Goal: Check status: Check status

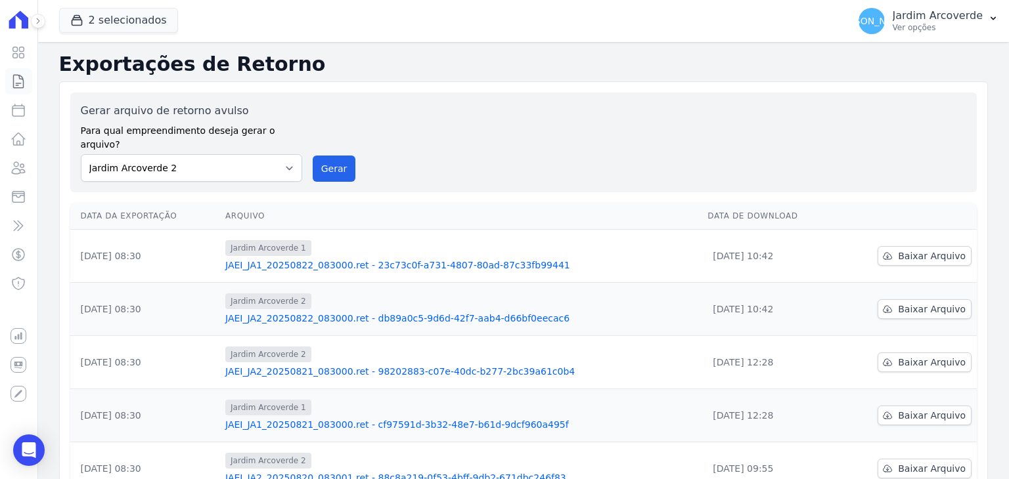
click at [22, 85] on icon at bounding box center [19, 82] width 16 height 16
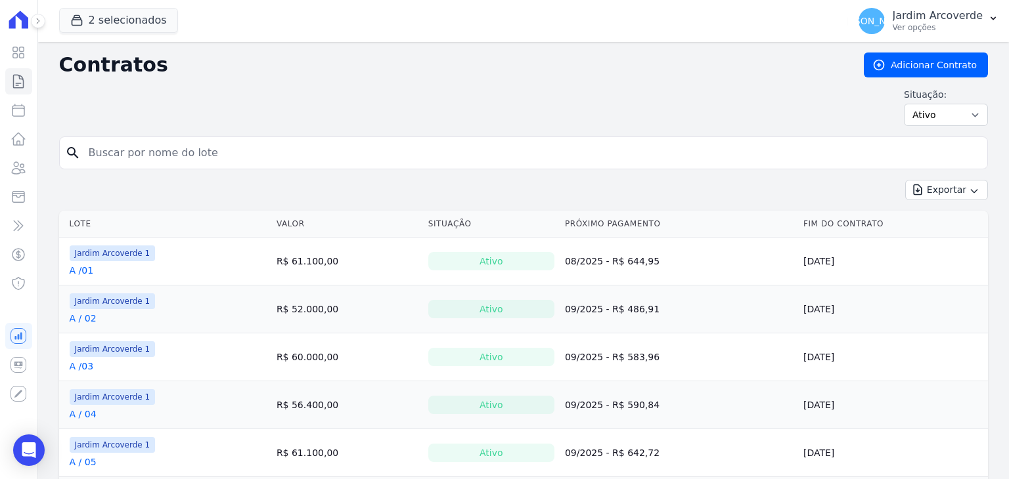
click at [424, 158] on input "search" at bounding box center [531, 153] width 901 height 26
type input "c / 12"
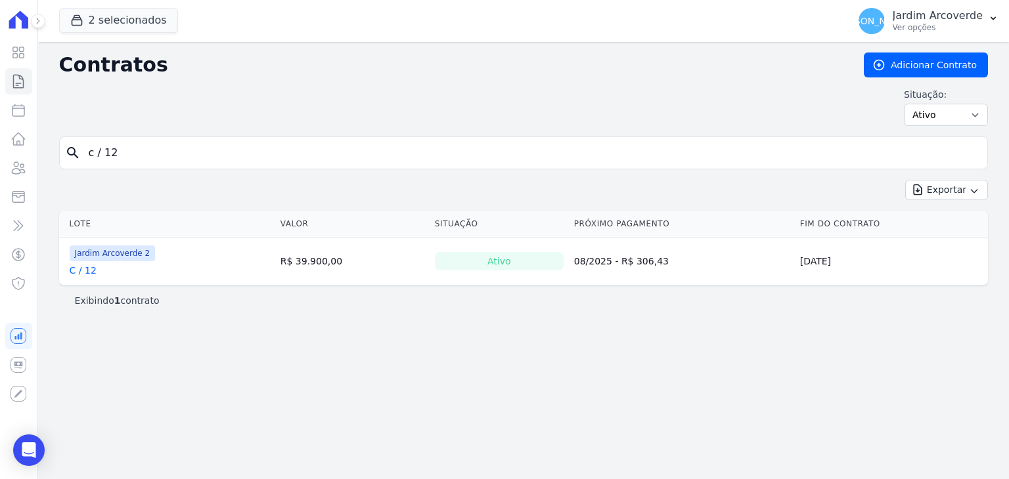
click at [76, 267] on link "C / 12" at bounding box center [83, 270] width 27 height 13
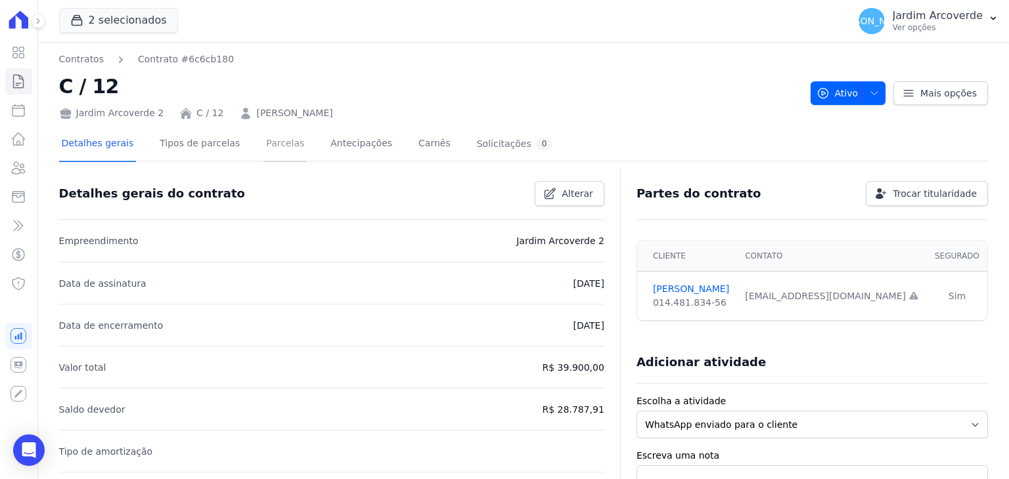
click at [265, 144] on link "Parcelas" at bounding box center [284, 144] width 43 height 35
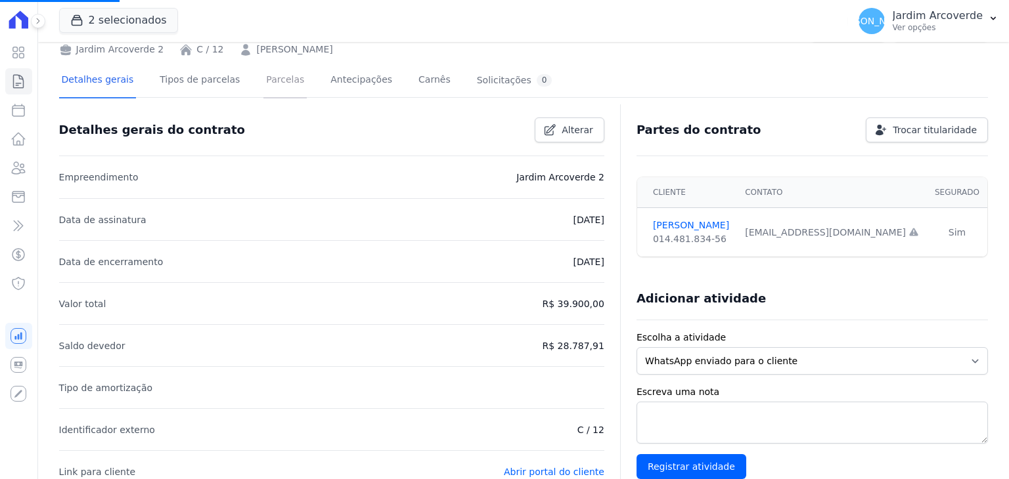
scroll to position [66, 0]
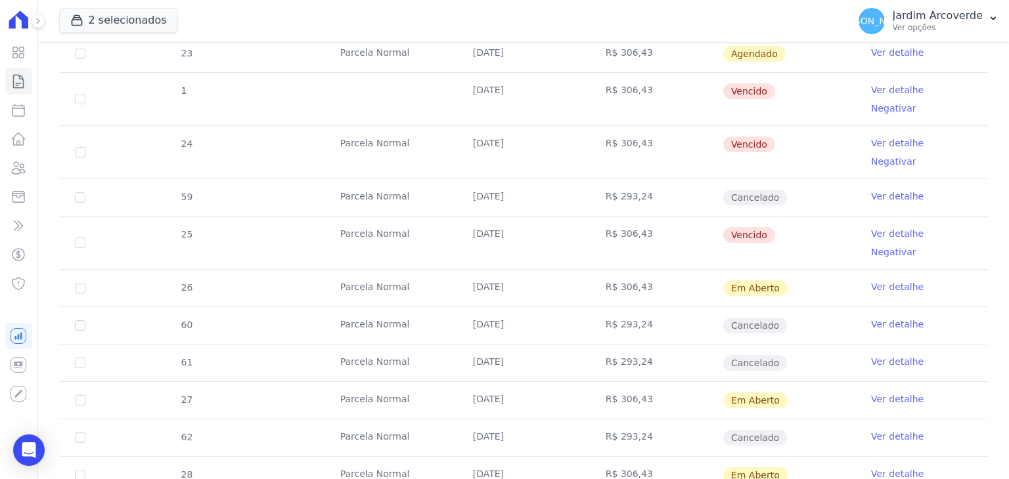
scroll to position [394, 0]
